Goal: Subscribe to service/newsletter

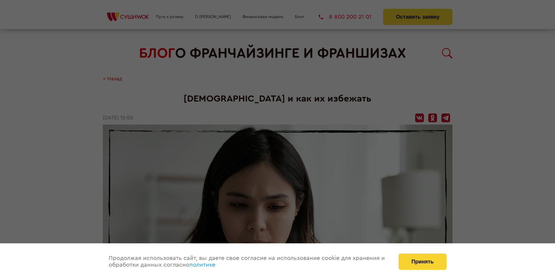
scroll to position [840, 0]
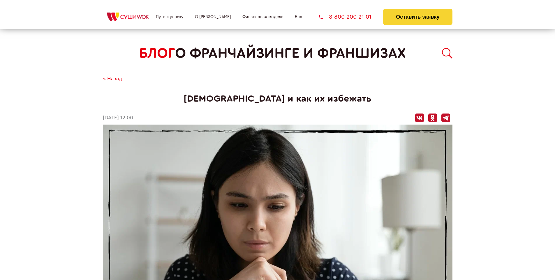
scroll to position [840, 0]
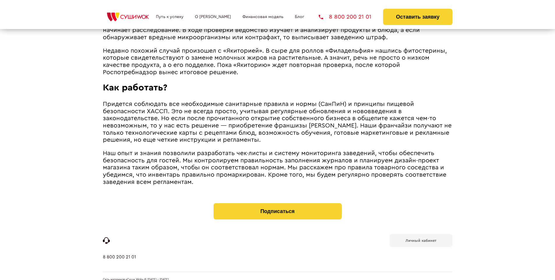
click at [420, 239] on b "Личный кабинет" at bounding box center [420, 241] width 31 height 4
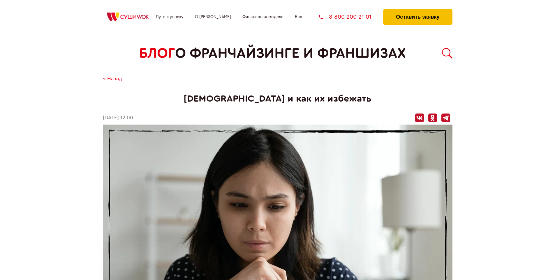
click at [417, 10] on button "Оставить заявку" at bounding box center [417, 17] width 69 height 16
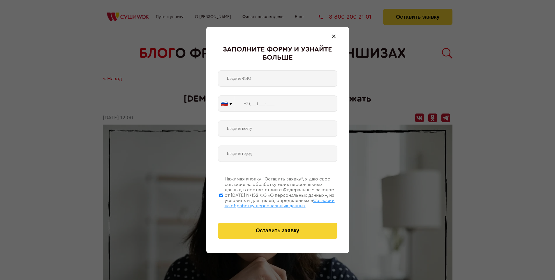
click at [270, 202] on span "Согласии на обработку персональных данных" at bounding box center [280, 203] width 110 height 10
click at [223, 202] on input "Нажимая кнопку “Оставить заявку”, я даю свое согласие на обработку моих персона…" at bounding box center [221, 195] width 4 height 47
checkbox input "false"
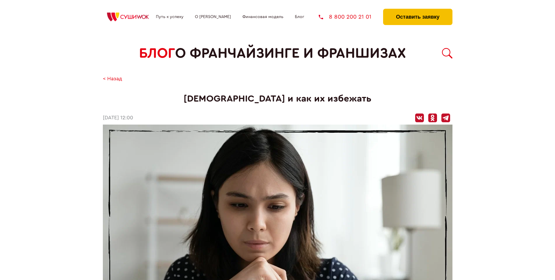
click at [417, 10] on button "Оставить заявку" at bounding box center [417, 17] width 69 height 16
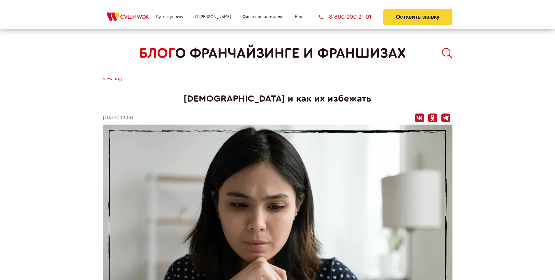
scroll to position [840, 0]
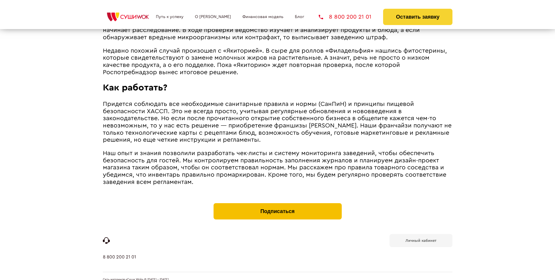
click at [277, 203] on button "Подписаться" at bounding box center [277, 211] width 128 height 16
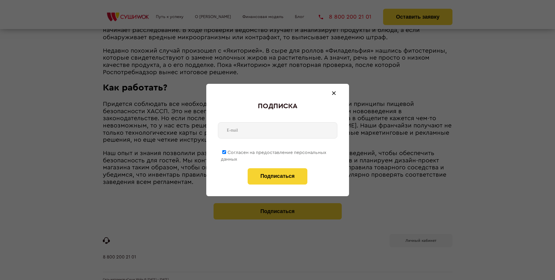
click at [274, 151] on span "Согласен на предоставление персональных данных" at bounding box center [273, 155] width 105 height 11
click at [226, 151] on input "Согласен на предоставление персональных данных" at bounding box center [224, 152] width 4 height 4
checkbox input "false"
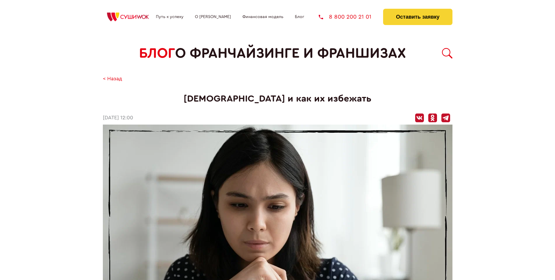
scroll to position [840, 0]
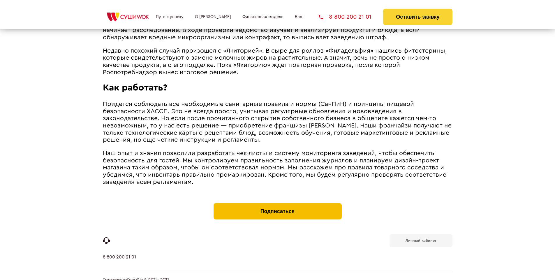
click at [277, 203] on button "Подписаться" at bounding box center [277, 211] width 128 height 16
